Goal: Navigation & Orientation: Find specific page/section

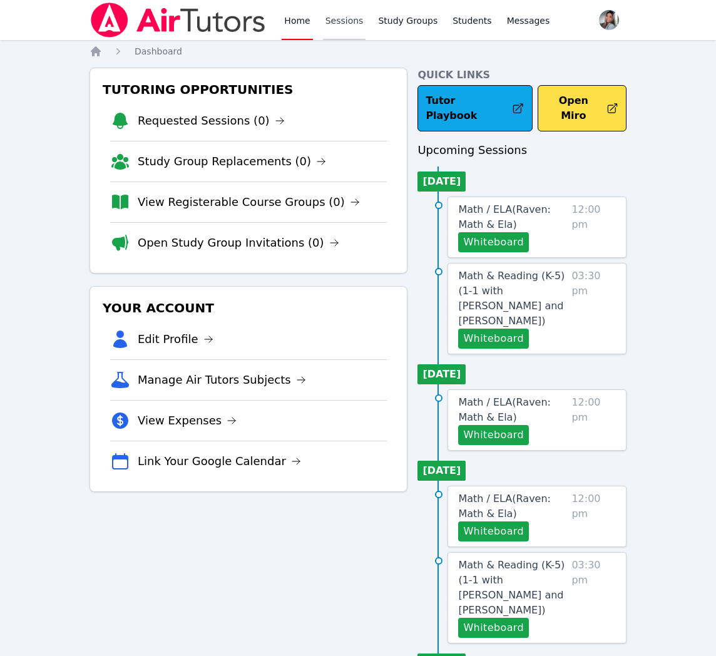
click at [340, 20] on link "Sessions" at bounding box center [344, 20] width 43 height 40
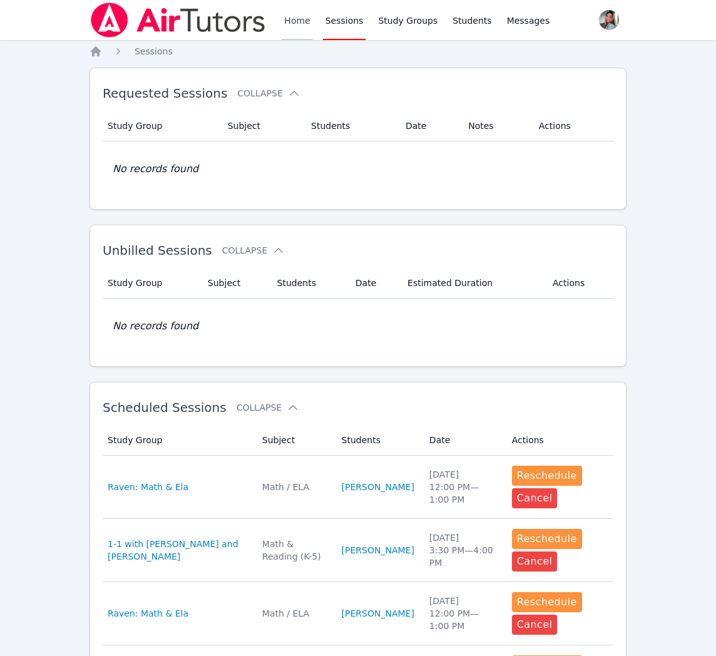
click at [299, 20] on link "Home" at bounding box center [297, 20] width 31 height 40
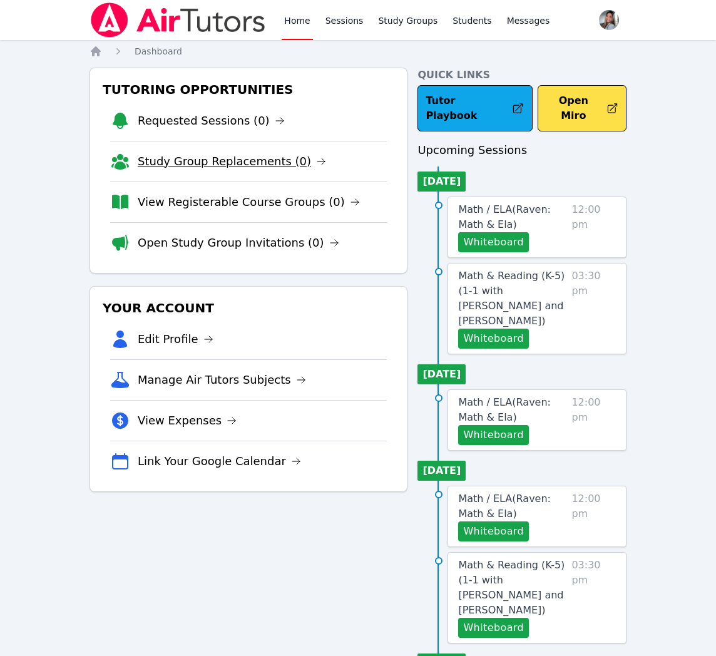
click at [184, 160] on link "Study Group Replacements (0)" at bounding box center [232, 162] width 188 height 18
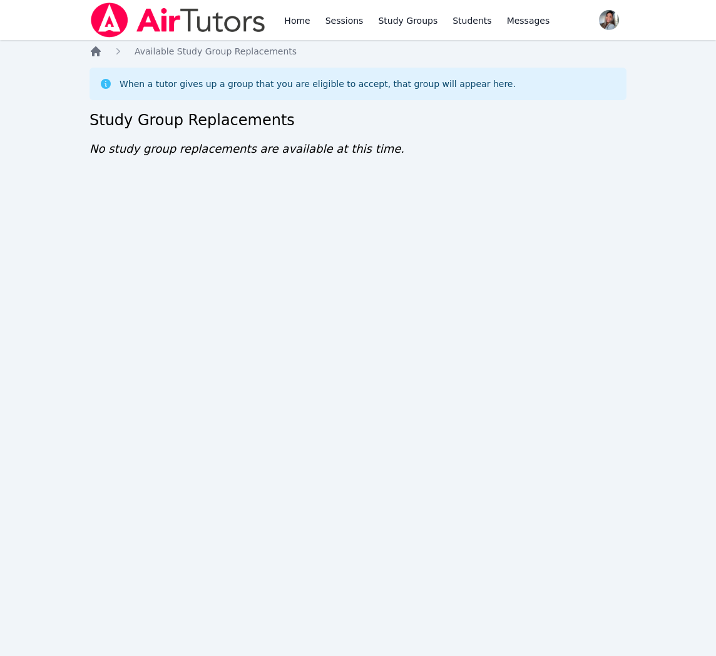
click at [100, 52] on icon "Breadcrumb" at bounding box center [96, 51] width 13 height 13
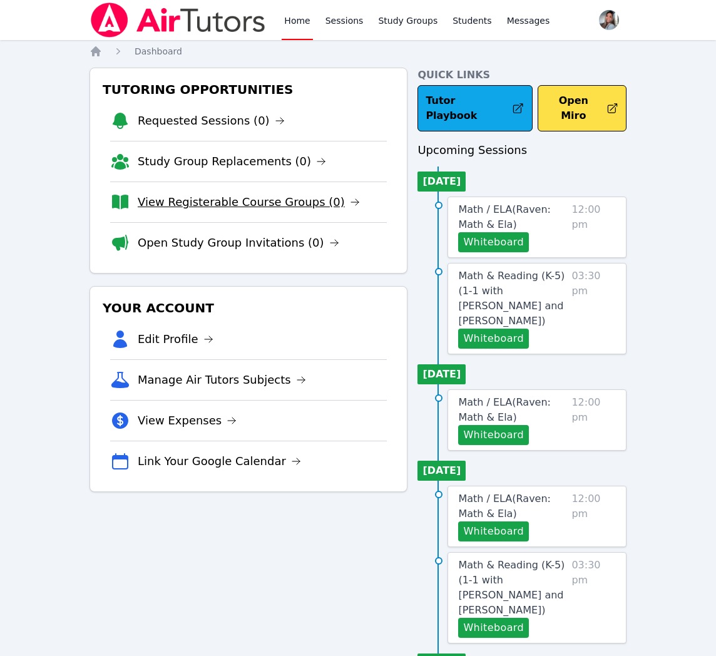
click at [284, 207] on link "View Registerable Course Groups (0)" at bounding box center [249, 202] width 222 height 18
